Goal: Task Accomplishment & Management: Use online tool/utility

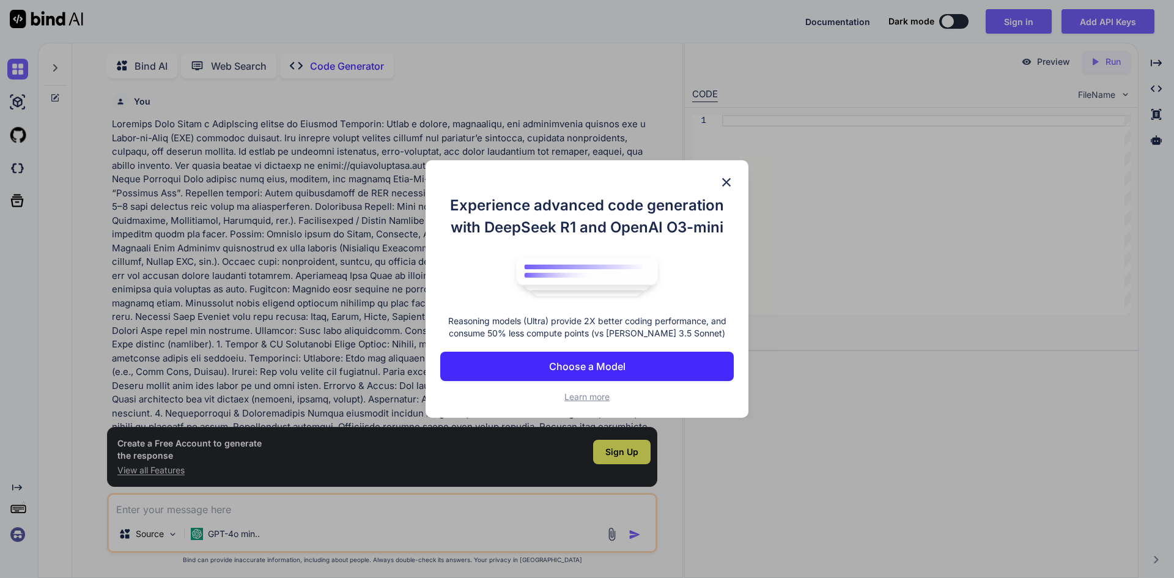
scroll to position [5, 0]
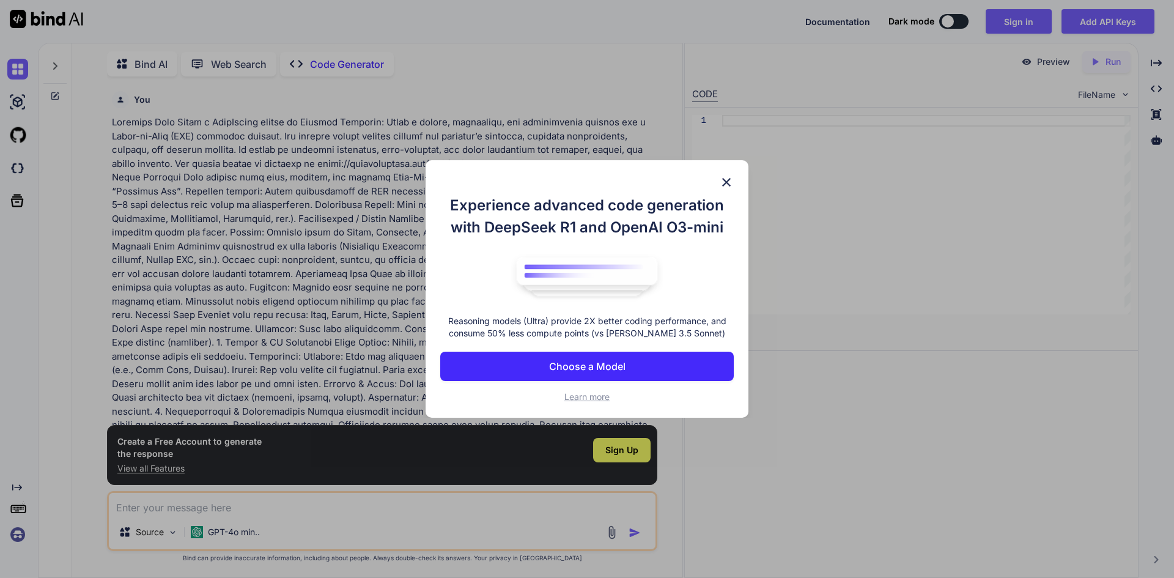
click at [607, 353] on button "Choose a Model" at bounding box center [587, 366] width 294 height 29
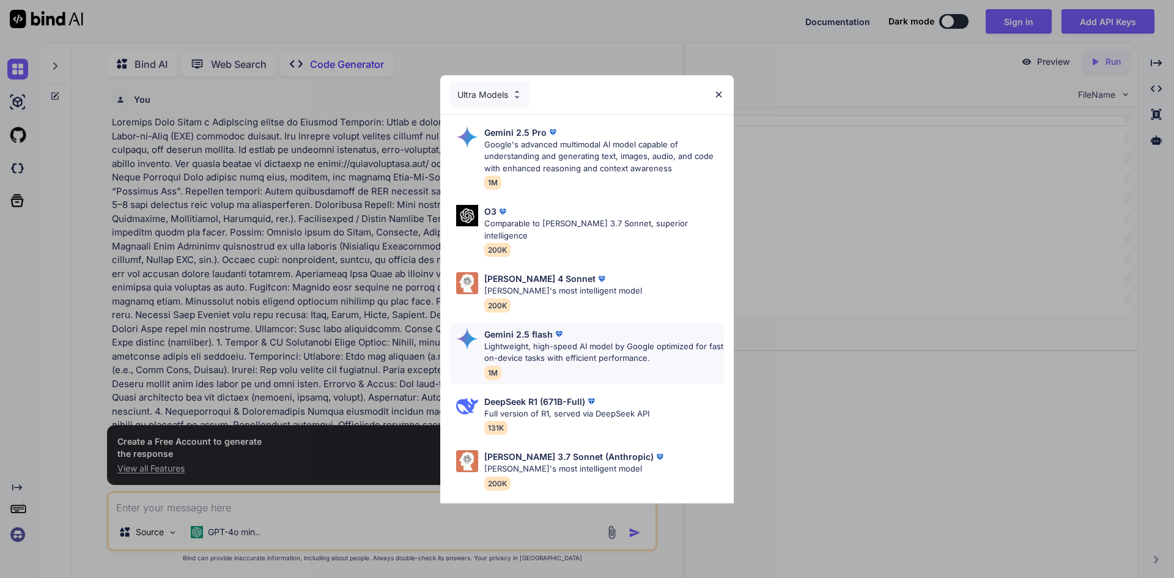
type textarea "x"
click at [720, 91] on img at bounding box center [719, 94] width 10 height 10
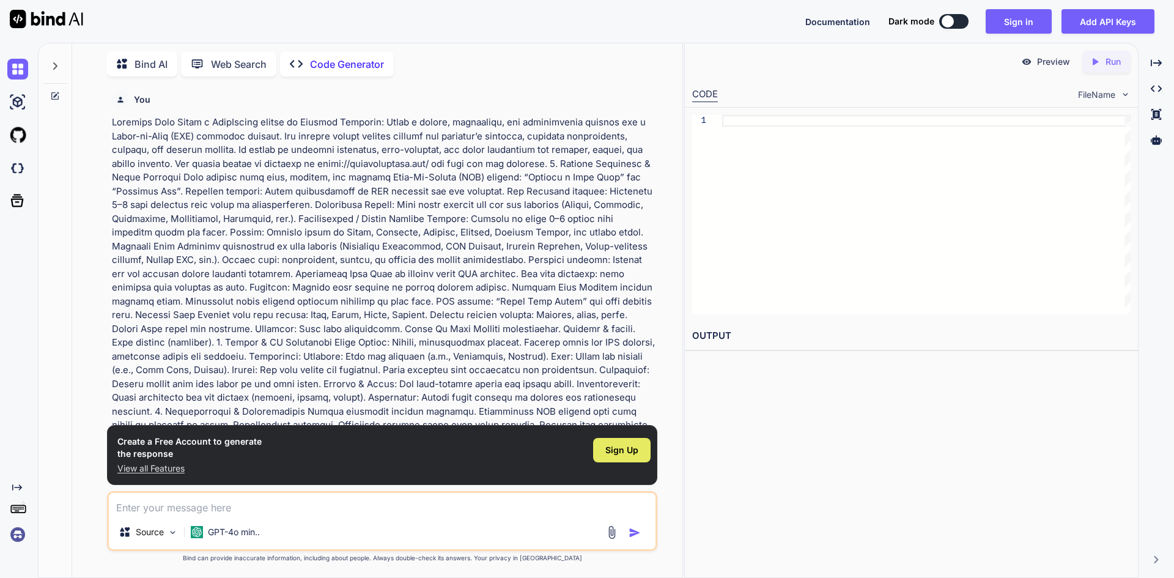
click at [603, 443] on div "Sign Up" at bounding box center [621, 450] width 57 height 24
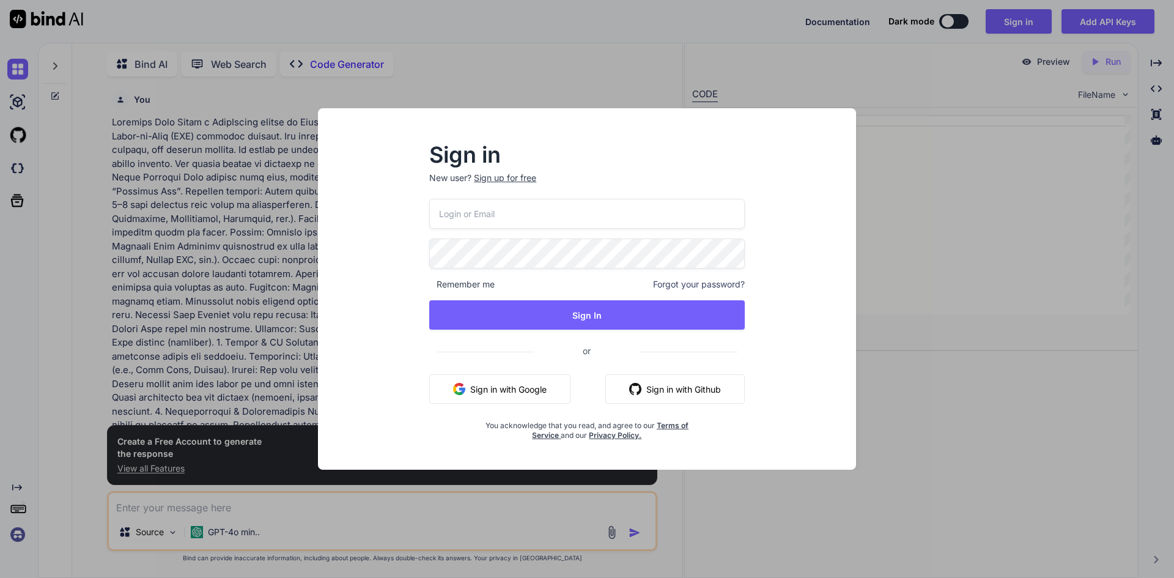
click at [490, 390] on button "Sign in with Google" at bounding box center [499, 388] width 141 height 29
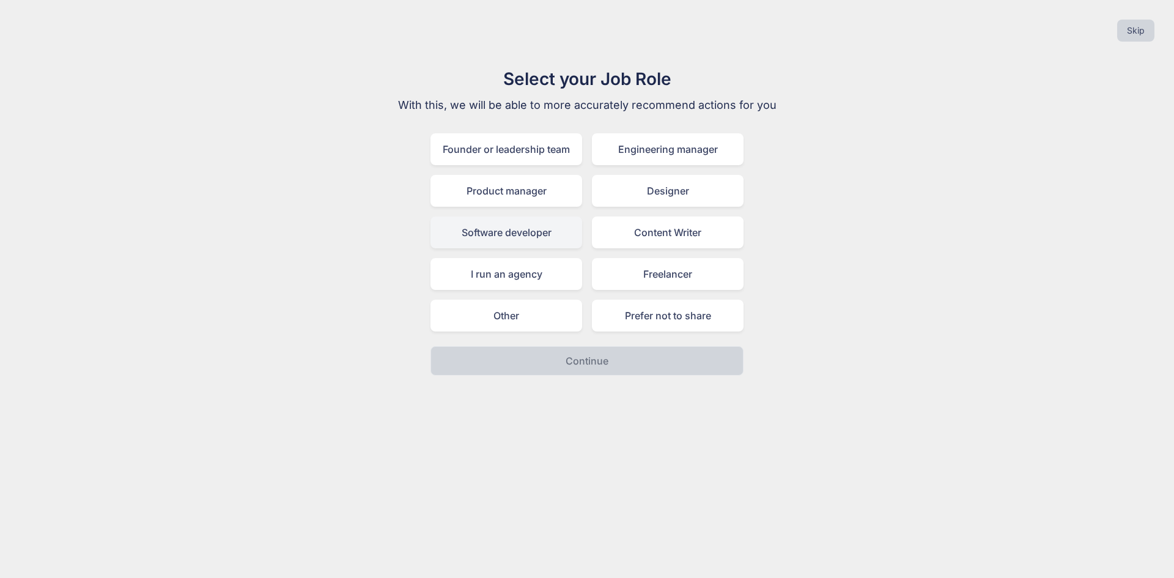
click at [577, 222] on div "Software developer" at bounding box center [506, 232] width 152 height 32
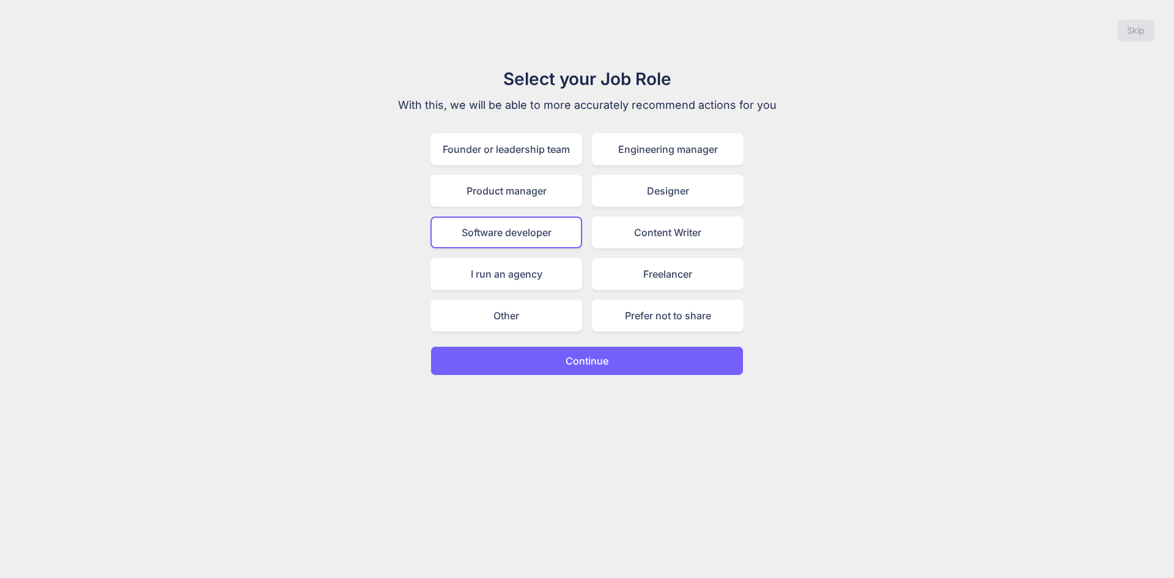
click at [591, 355] on p "Continue" at bounding box center [587, 360] width 43 height 15
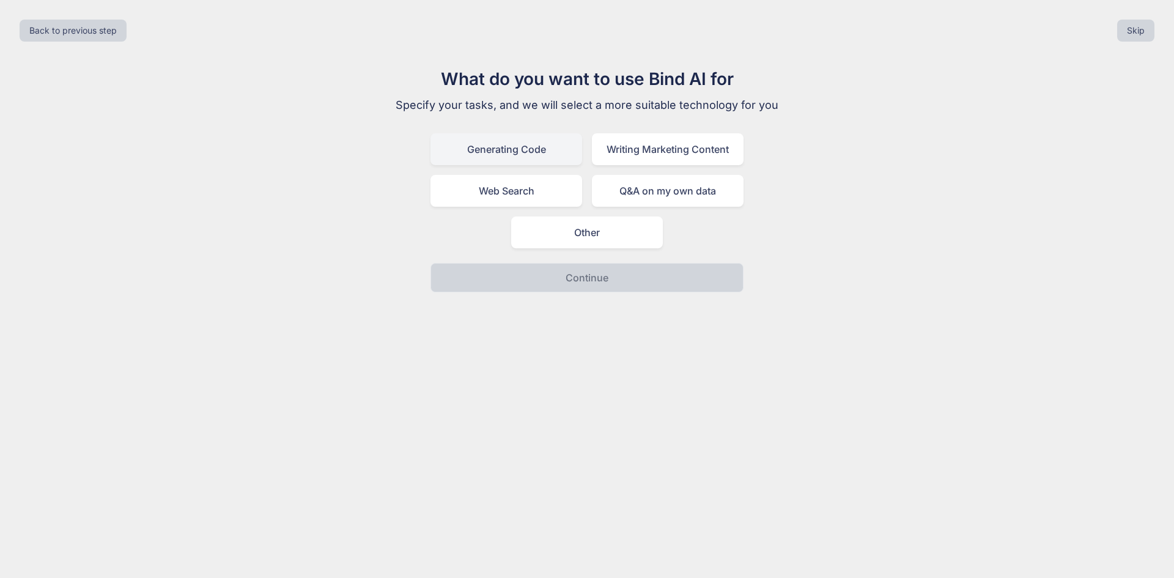
click at [520, 150] on div "Generating Code" at bounding box center [506, 149] width 152 height 32
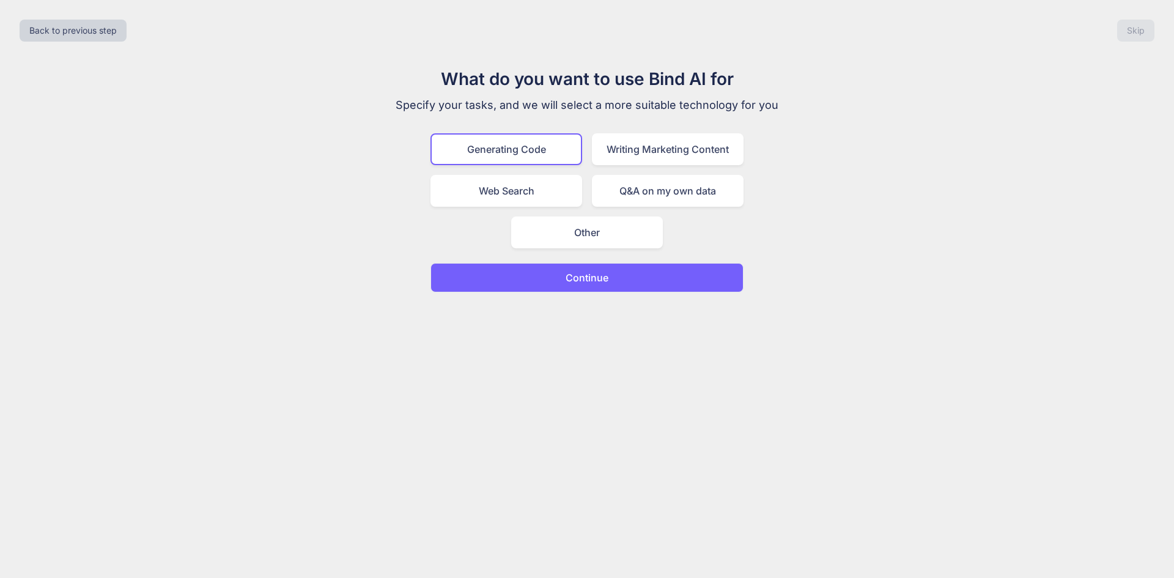
click at [616, 276] on button "Continue" at bounding box center [586, 277] width 313 height 29
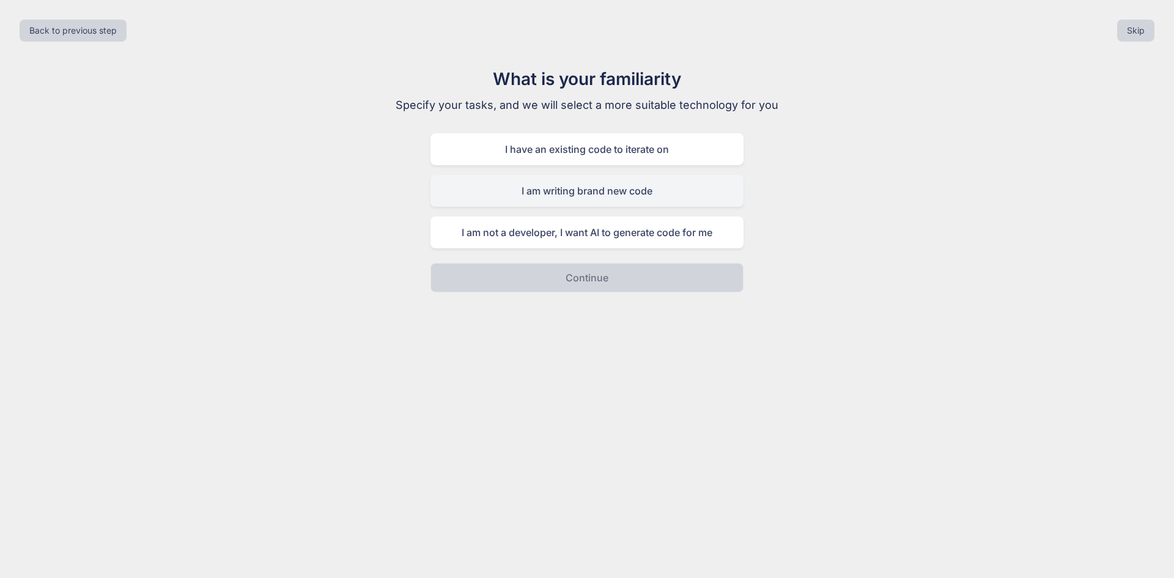
click at [677, 201] on div "I am writing brand new code" at bounding box center [586, 191] width 313 height 32
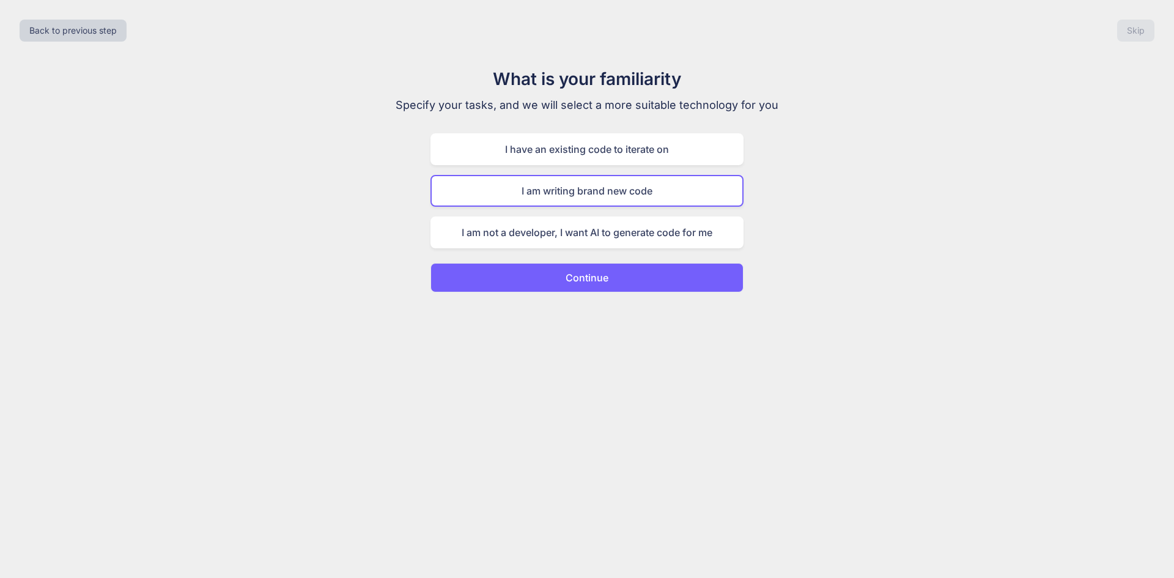
click at [669, 276] on button "Continue" at bounding box center [586, 277] width 313 height 29
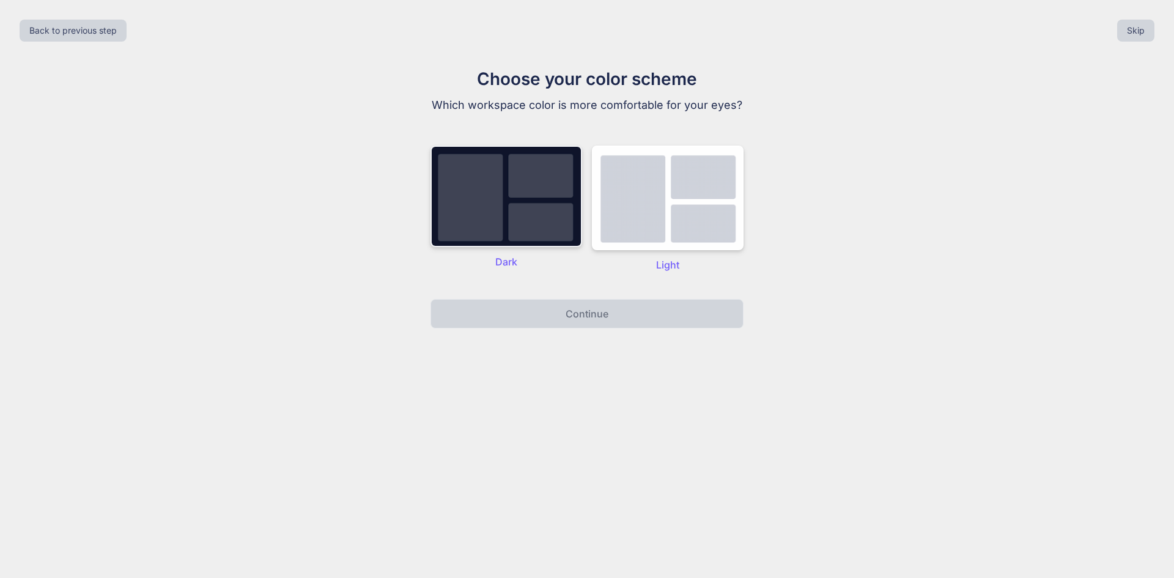
click at [519, 201] on img at bounding box center [506, 197] width 152 height 102
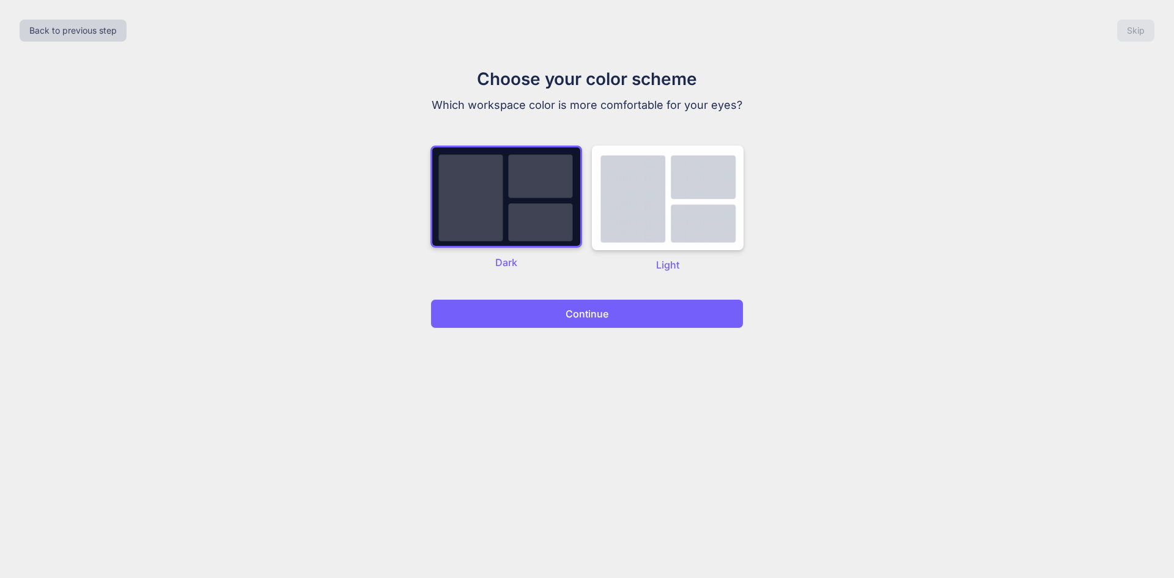
click at [583, 318] on p "Continue" at bounding box center [587, 313] width 43 height 15
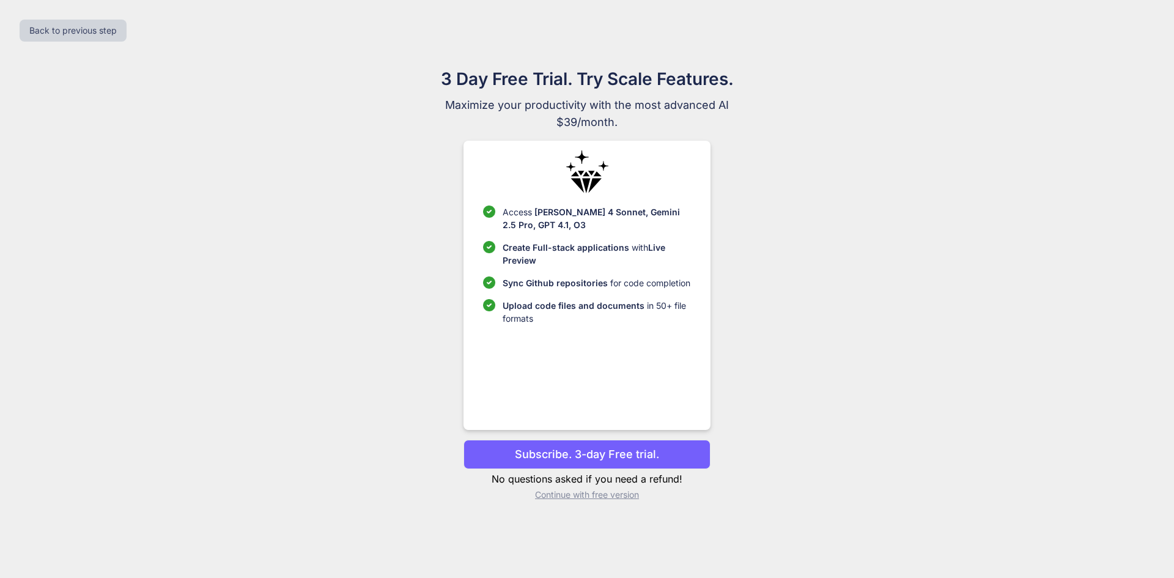
click at [594, 495] on p "Continue with free version" at bounding box center [586, 495] width 246 height 12
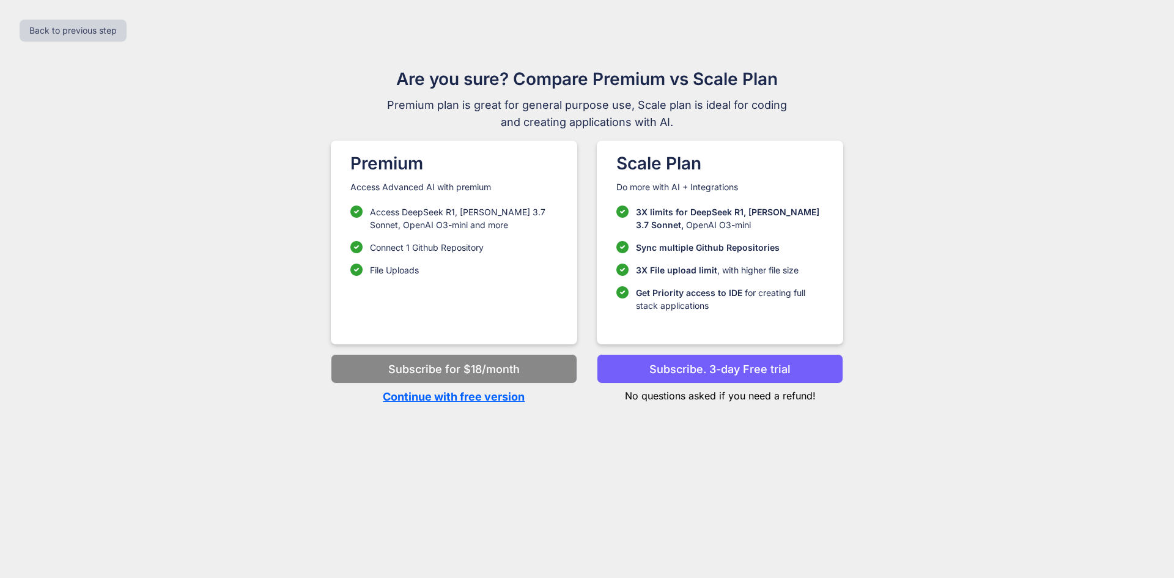
click at [474, 391] on p "Continue with free version" at bounding box center [454, 396] width 246 height 17
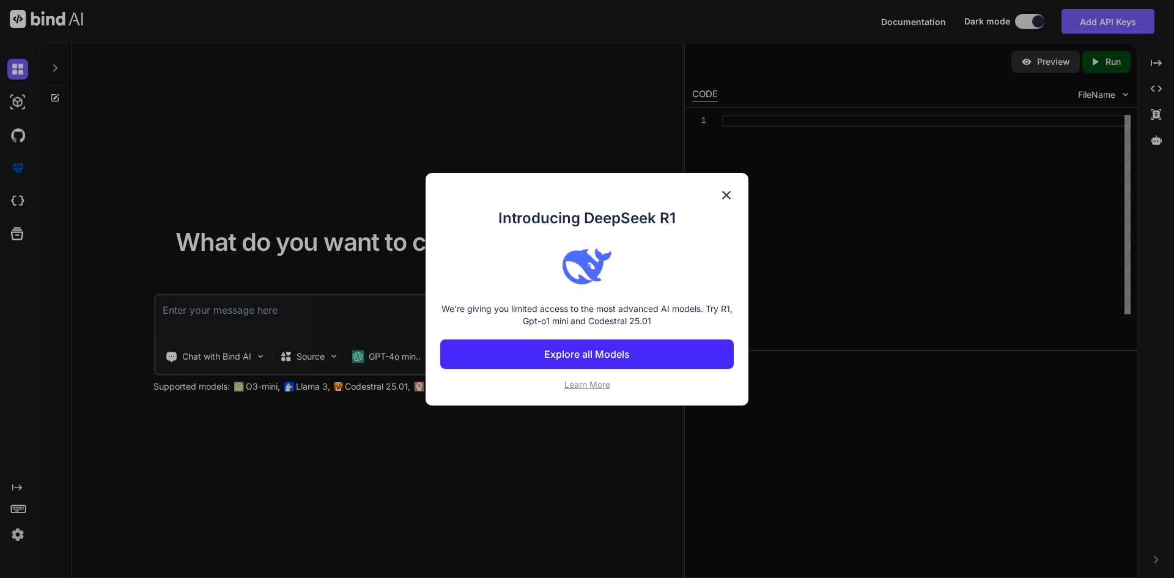
click at [726, 198] on img at bounding box center [726, 195] width 15 height 15
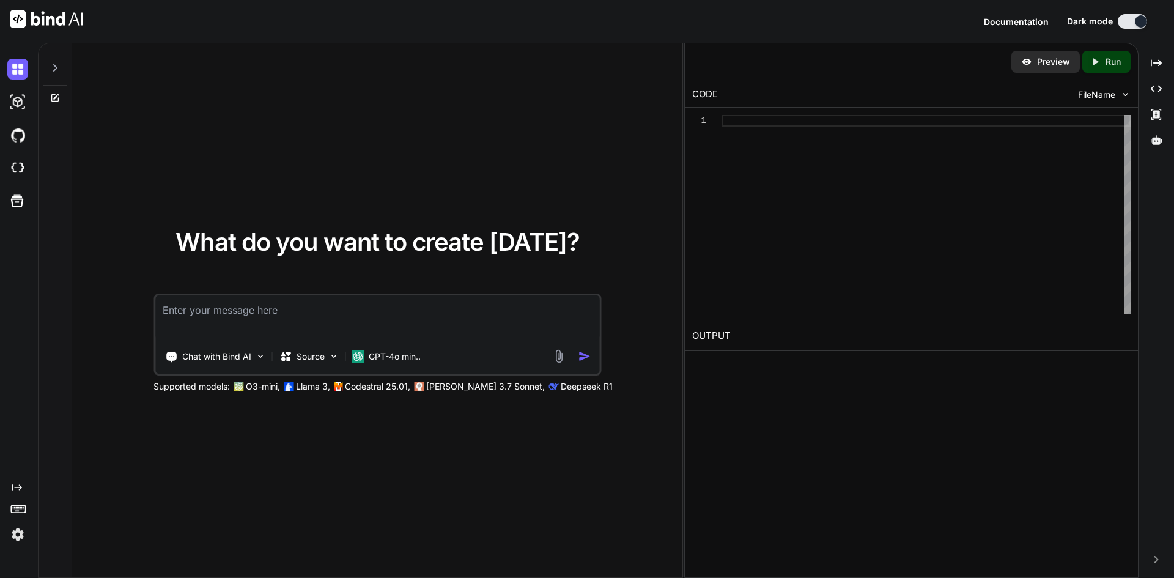
click at [314, 312] on textarea at bounding box center [377, 317] width 444 height 45
paste textarea "Loremip Dolorsit: Ametc a elitse, doeiusmodt, inc utlaboreetdo magnaal eni a Mi…"
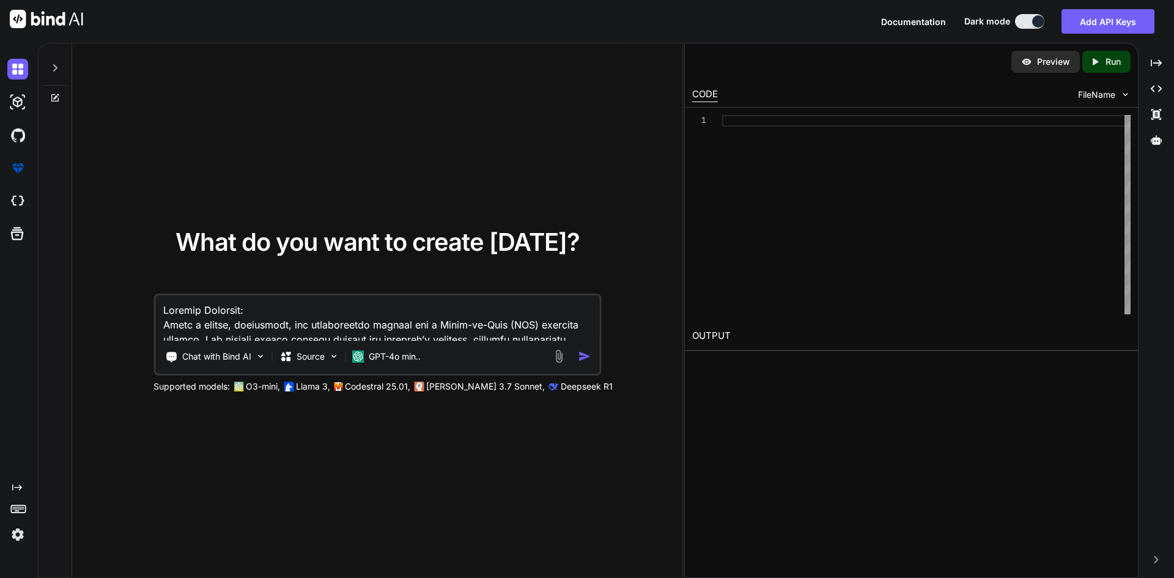
scroll to position [1836, 0]
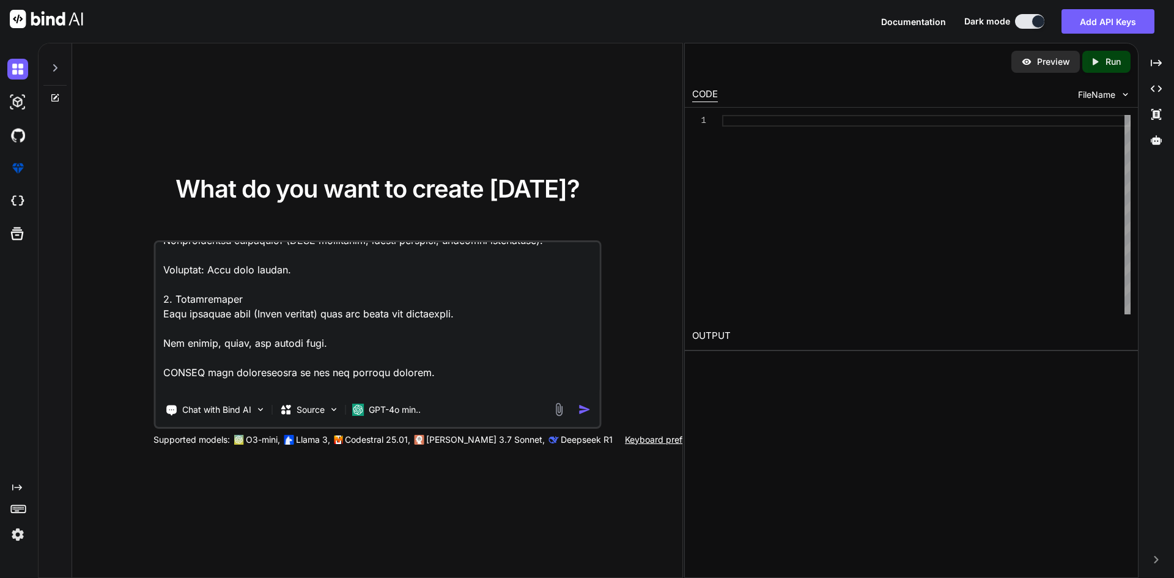
type textarea "Loremip Dolorsit: Ametc a elitse, doeiusmodt, inc utlaboreetdo magnaal eni a Mi…"
click at [582, 406] on img "button" at bounding box center [584, 409] width 13 height 13
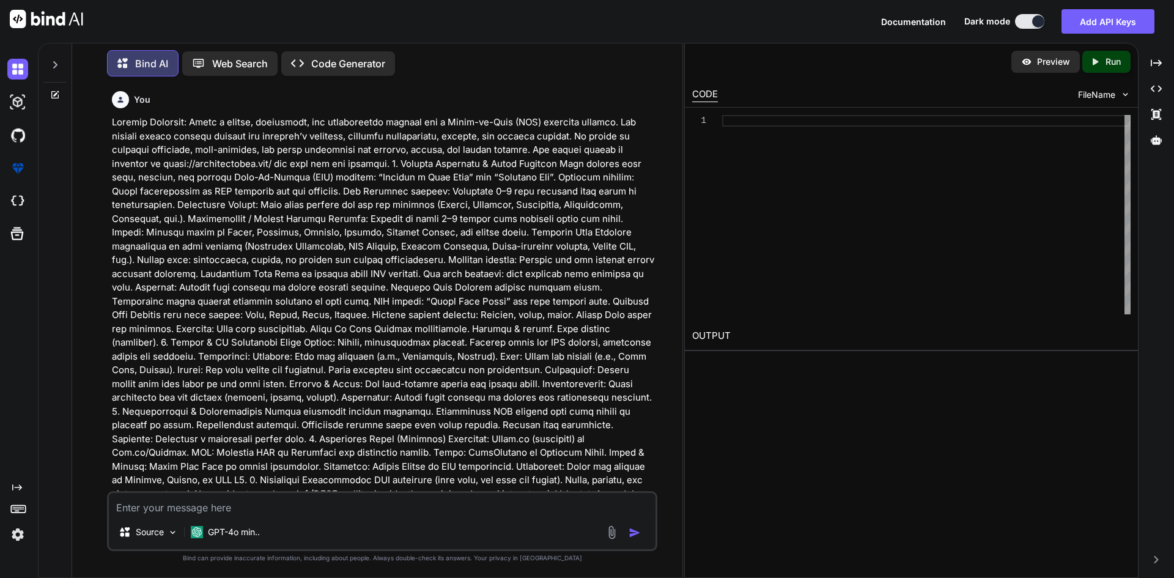
scroll to position [124, 0]
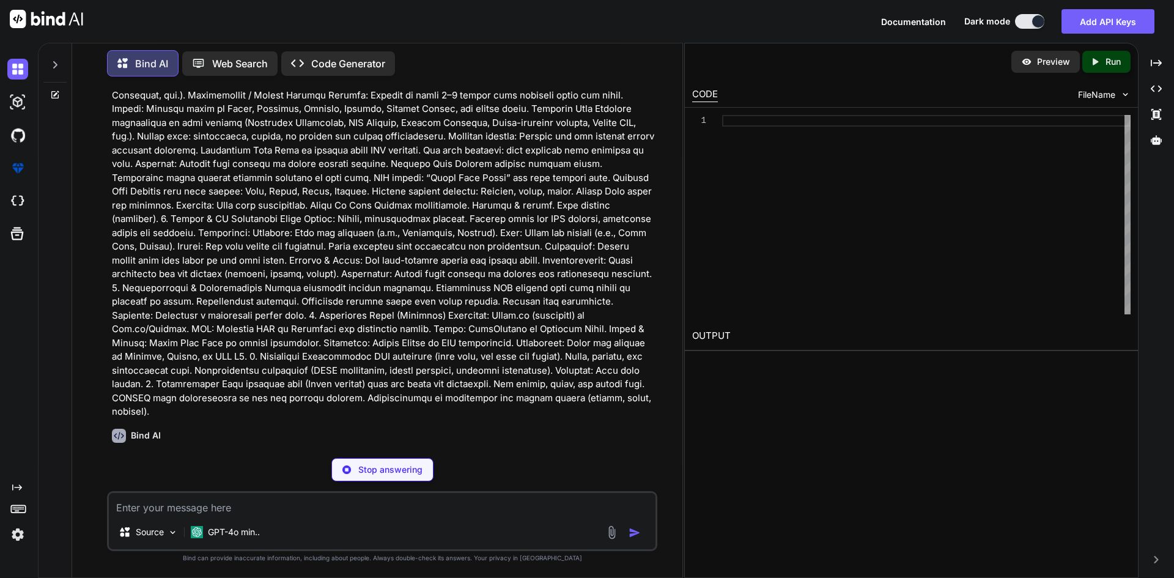
click at [353, 63] on p "Code Generator" at bounding box center [348, 63] width 74 height 15
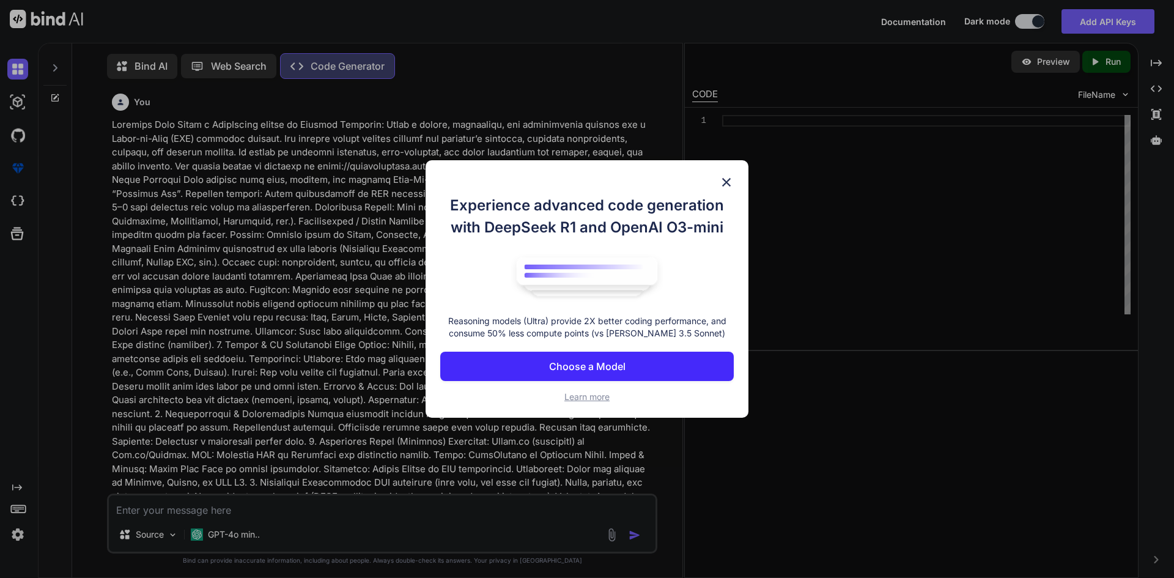
scroll to position [6, 0]
click at [720, 183] on img at bounding box center [726, 182] width 15 height 15
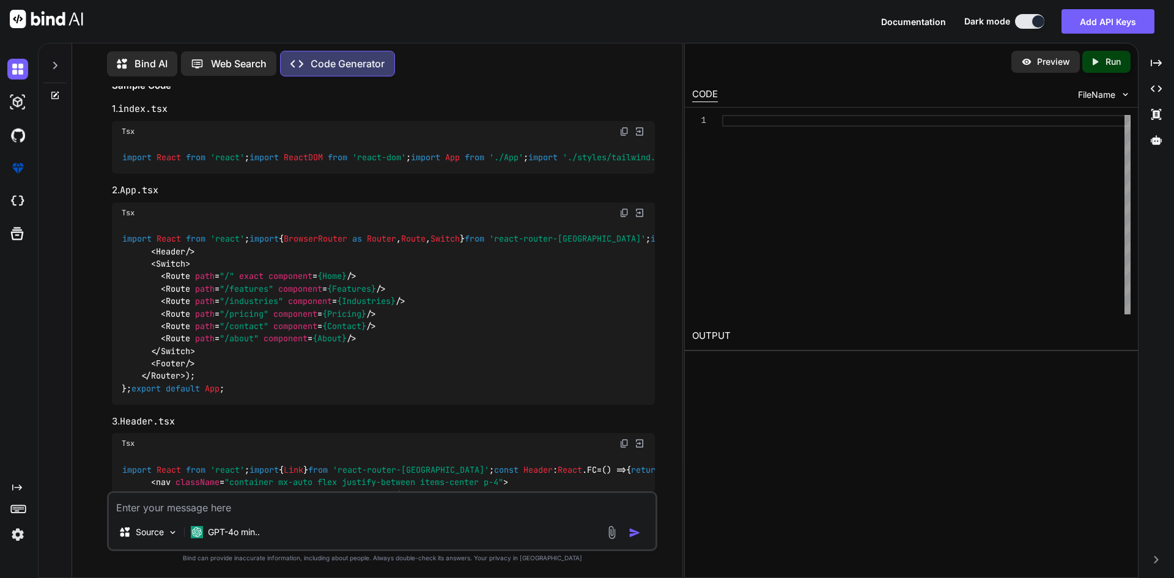
scroll to position [720, 0]
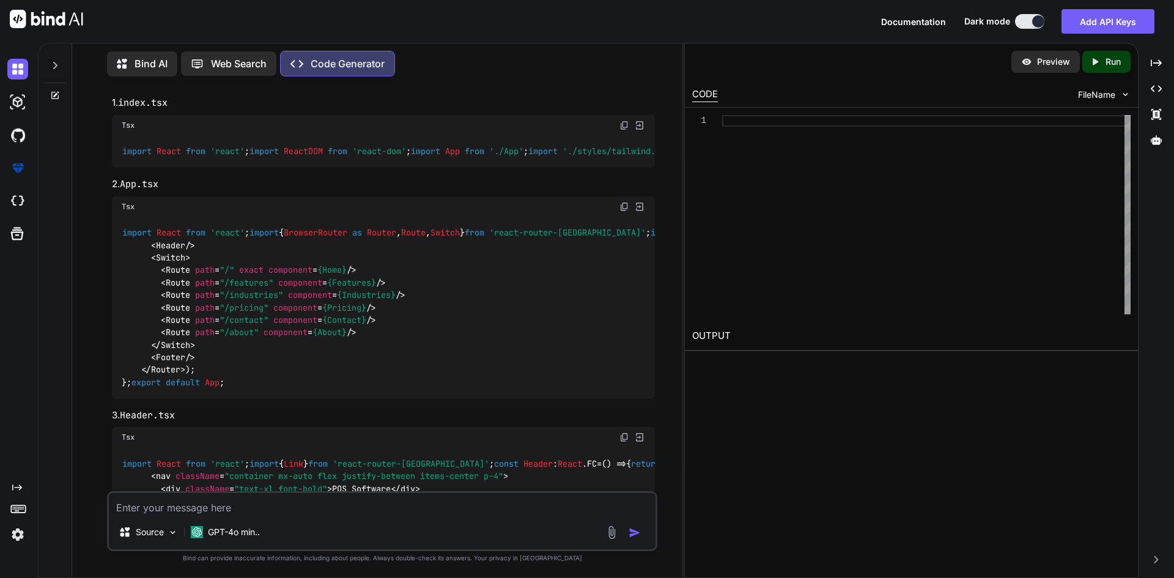
drag, startPoint x: 622, startPoint y: 362, endPoint x: 626, endPoint y: 347, distance: 15.0
click at [622, 130] on img at bounding box center [624, 125] width 10 height 10
drag, startPoint x: 990, startPoint y: 102, endPoint x: 972, endPoint y: 108, distance: 19.2
click at [990, 105] on div "CODE FileName" at bounding box center [911, 93] width 453 height 27
click at [769, 232] on div at bounding box center [926, 214] width 408 height 199
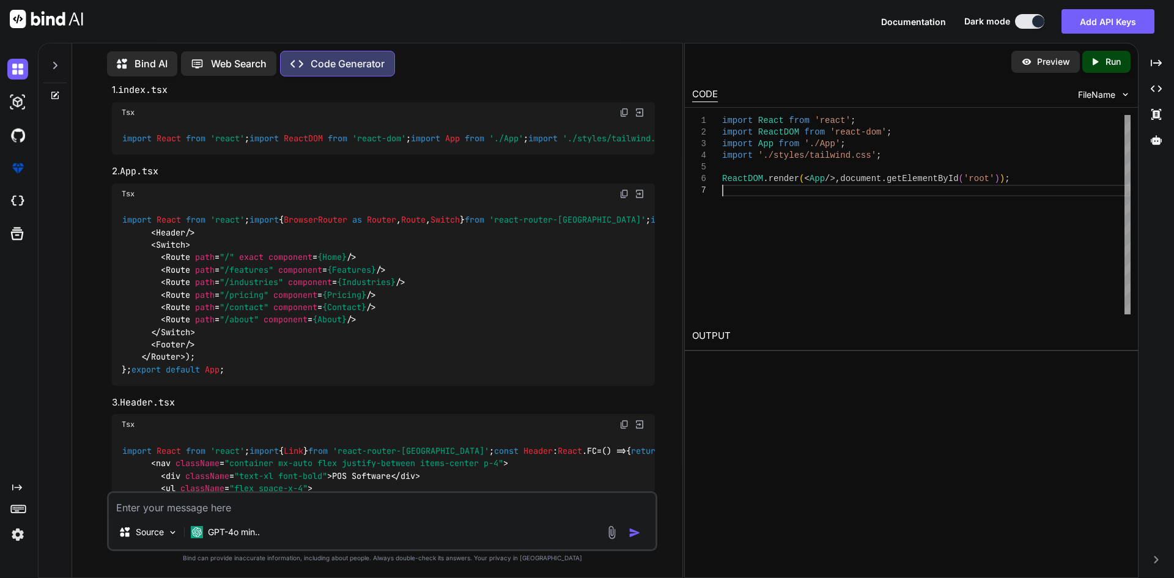
scroll to position [965, 0]
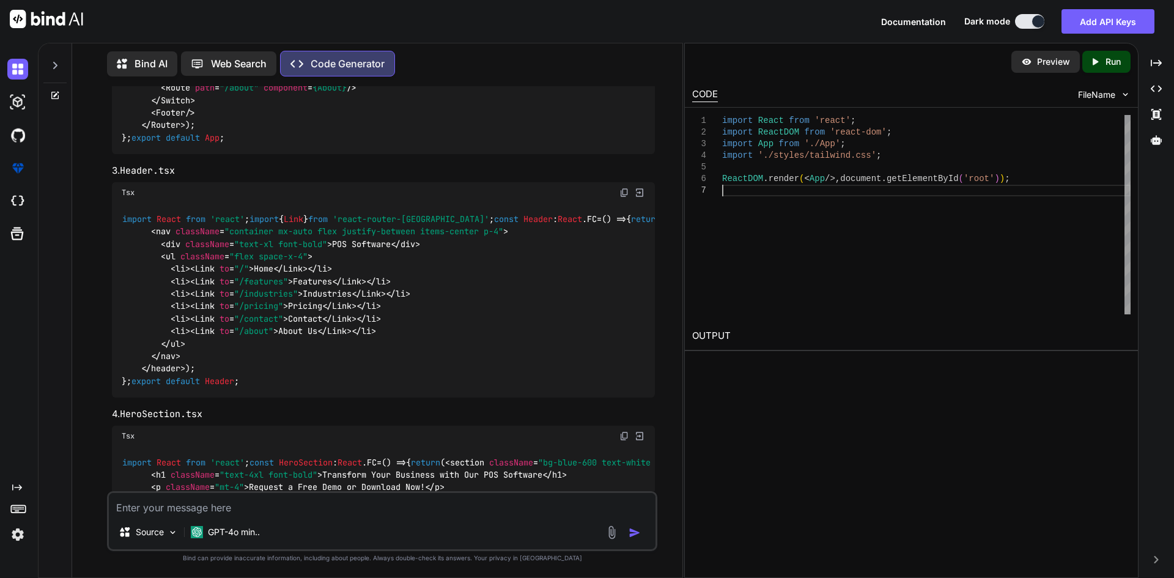
click at [733, 253] on div "import React from 'react' ; import ReactDOM from 'react-dom' ; import App from …" at bounding box center [926, 214] width 408 height 199
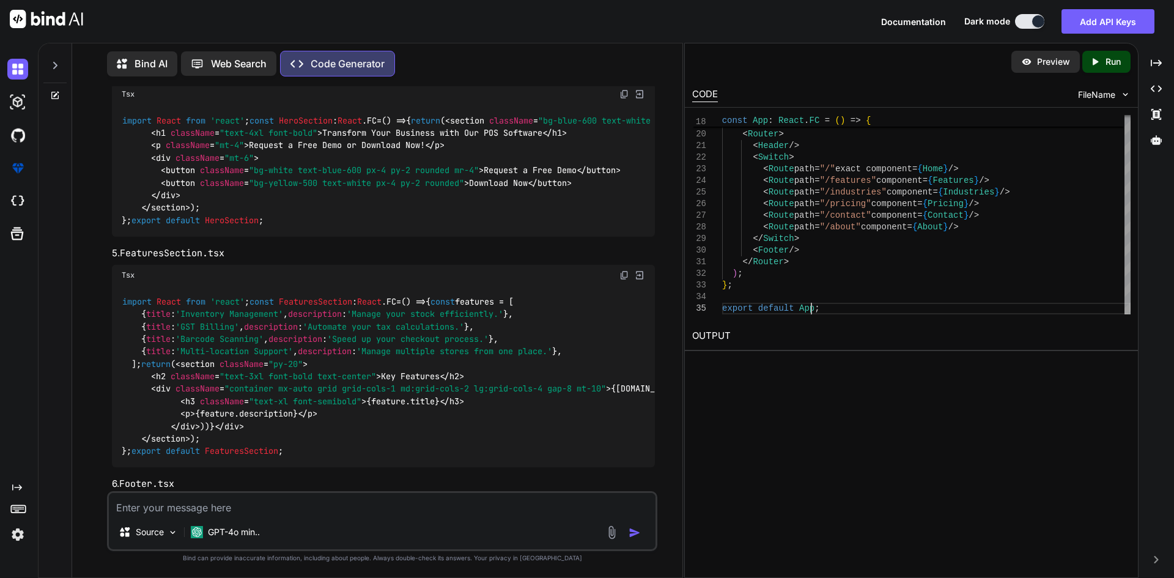
scroll to position [1332, 0]
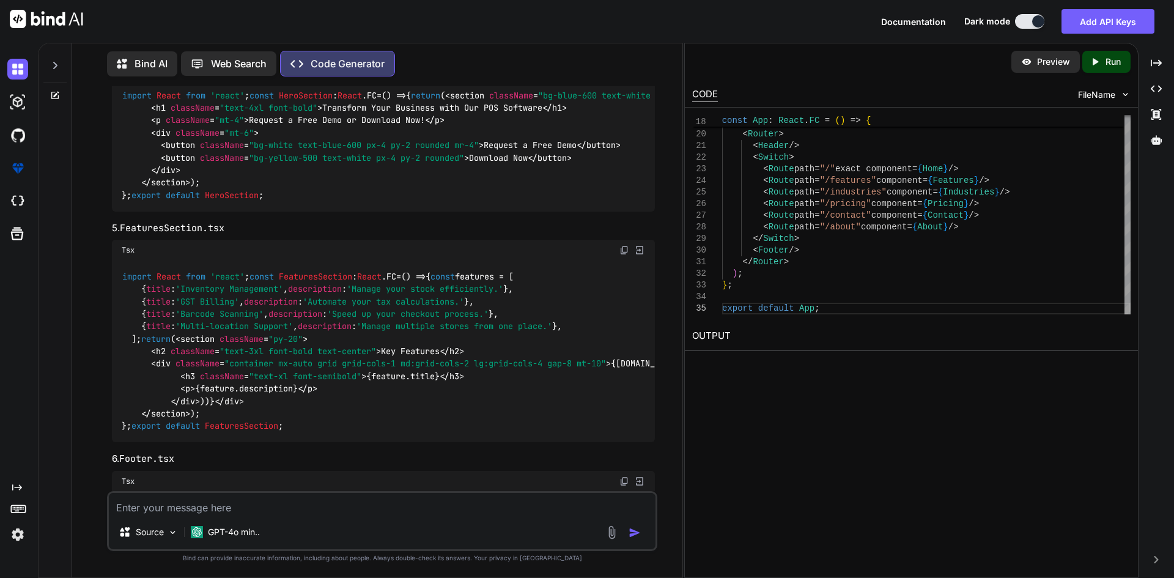
drag, startPoint x: 624, startPoint y: 325, endPoint x: 630, endPoint y: 331, distance: 9.1
click at [812, 319] on div "18 19 20 21 22 23 24 25 26 27 28 29 30 31 32 33 34 35 const App : React . FC = …" at bounding box center [911, 215] width 453 height 214
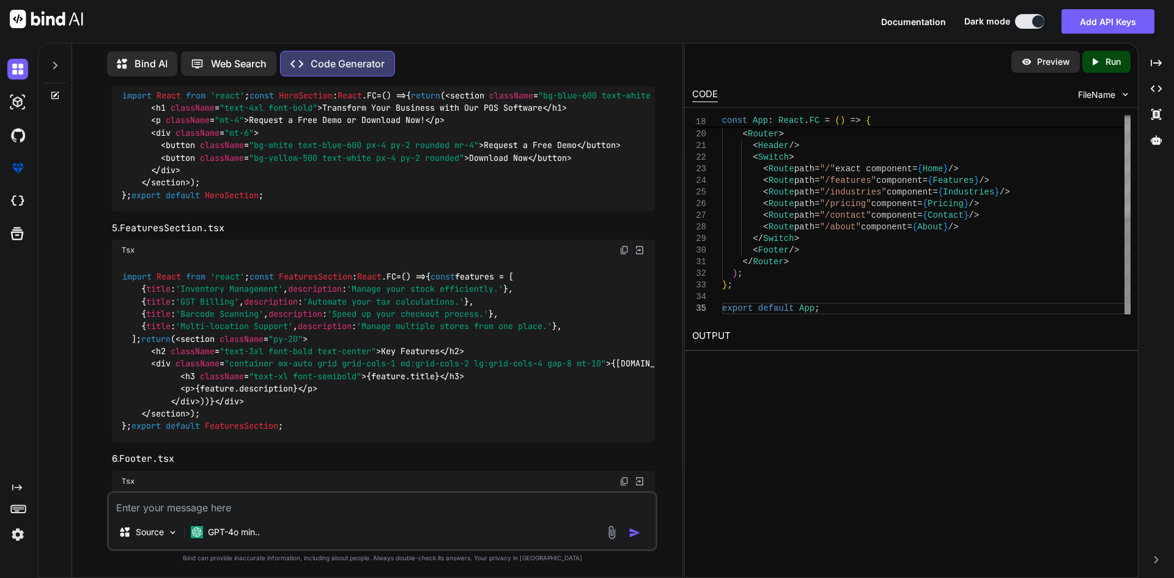
click at [834, 314] on div "const App : React . FC = ( ) => { return ( < Router > < Header /> < Switch > < …" at bounding box center [926, 111] width 408 height 407
type textarea "</nav> </header> ); }; export default Header;"
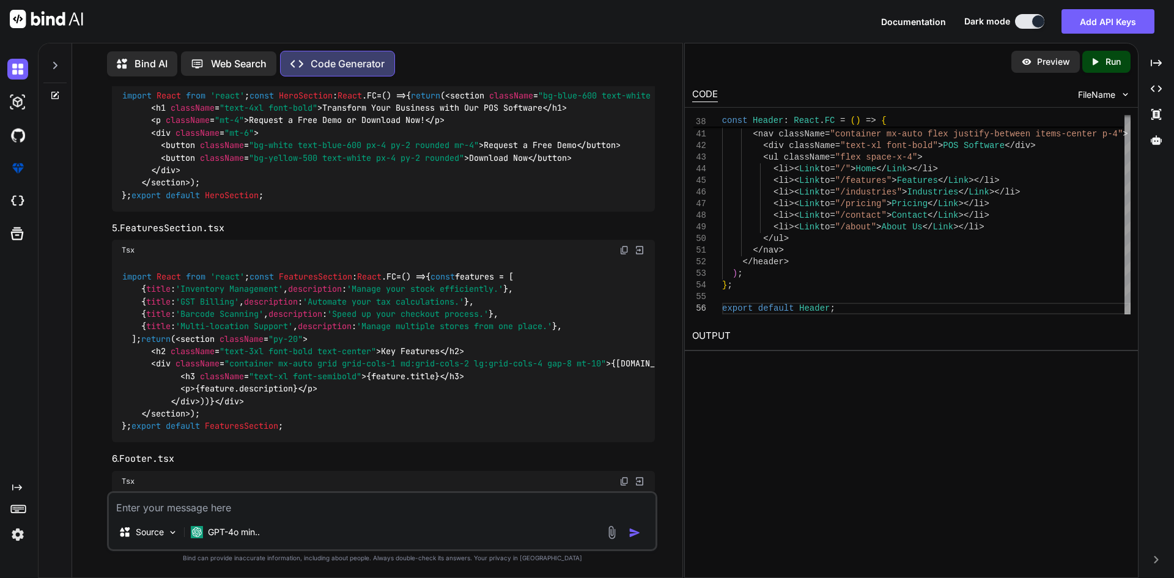
click at [1113, 58] on p "Run" at bounding box center [1113, 62] width 15 height 12
